Goal: Task Accomplishment & Management: Use online tool/utility

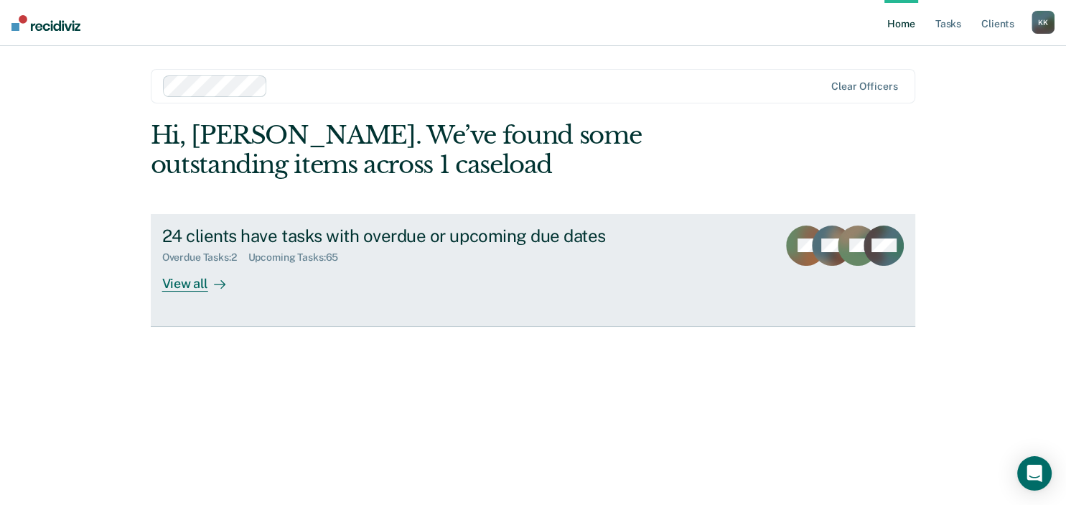
click at [329, 306] on link "24 clients have tasks with overdue or upcoming due dates Overdue Tasks : 2 Upco…" at bounding box center [533, 270] width 765 height 113
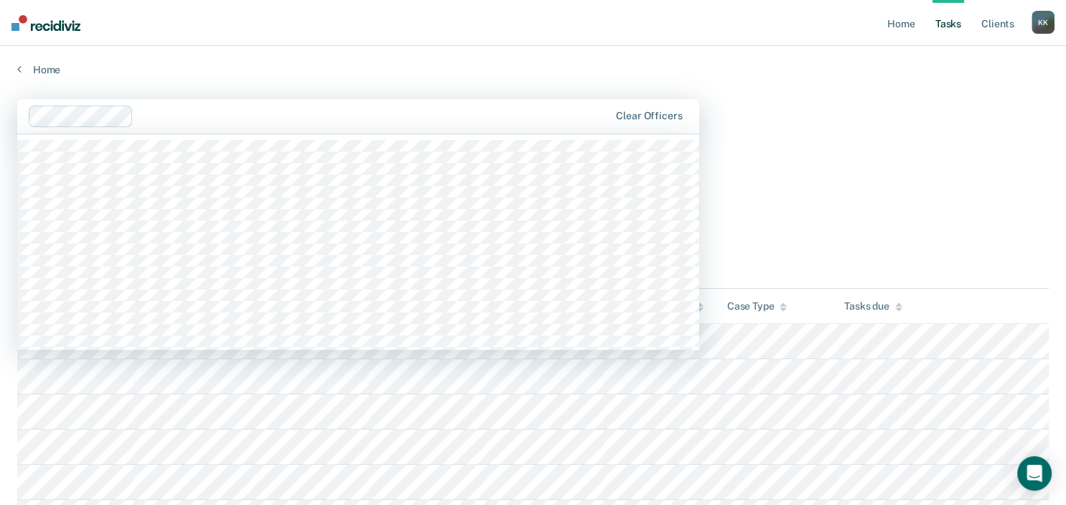
click at [227, 107] on div at bounding box center [319, 116] width 581 height 22
type input "k"
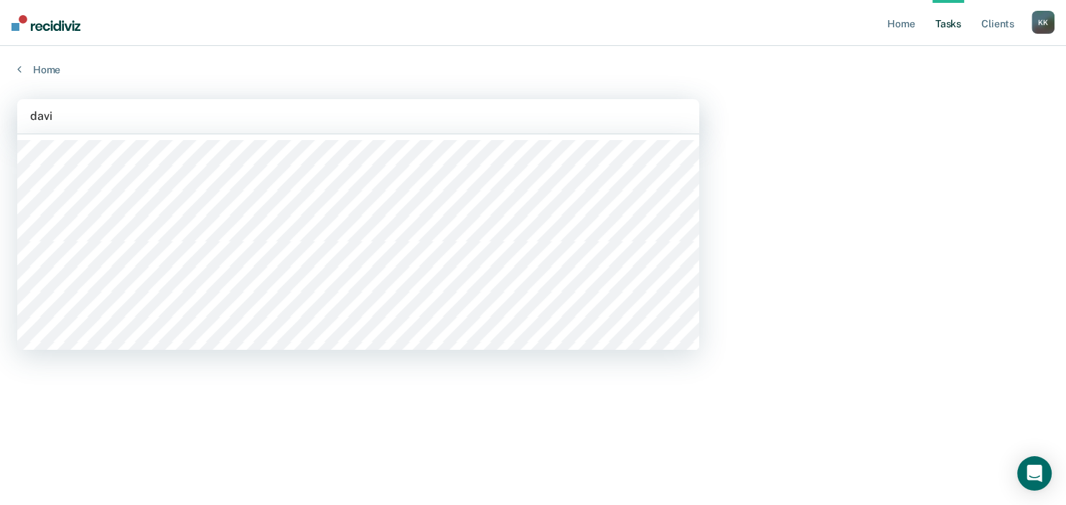
type input "[PERSON_NAME]"
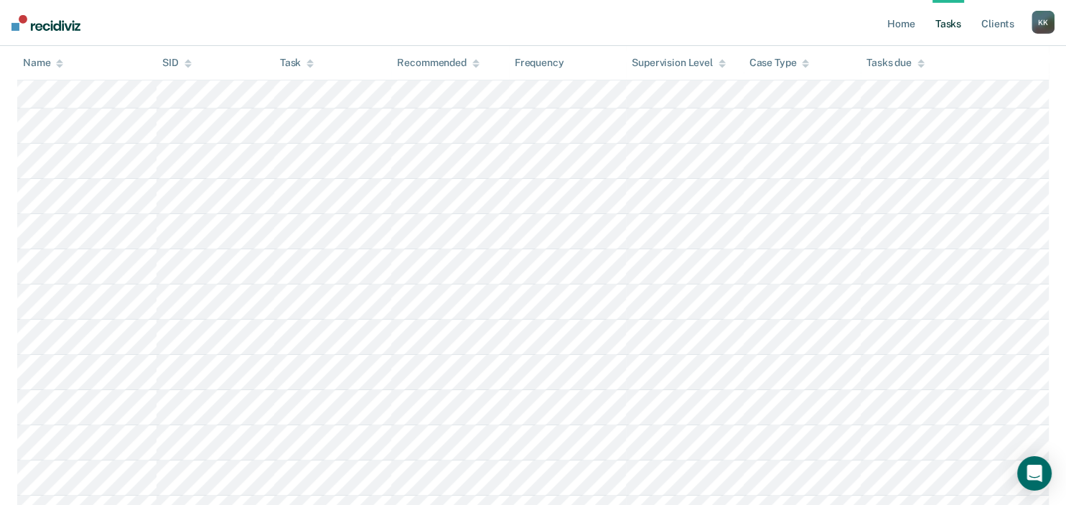
scroll to position [524, 0]
